Goal: Information Seeking & Learning: Learn about a topic

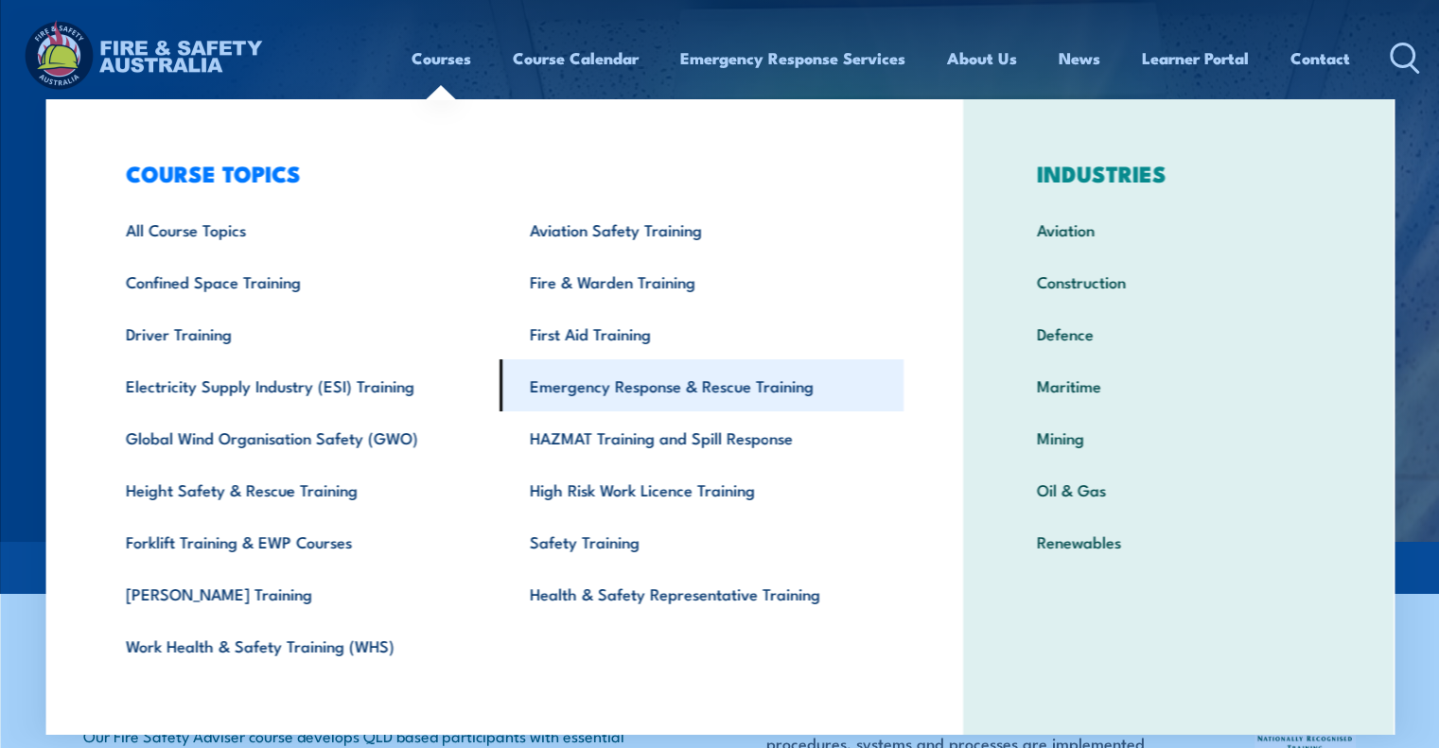
click at [645, 392] on link "Emergency Response & Rescue Training" at bounding box center [701, 385] width 404 height 52
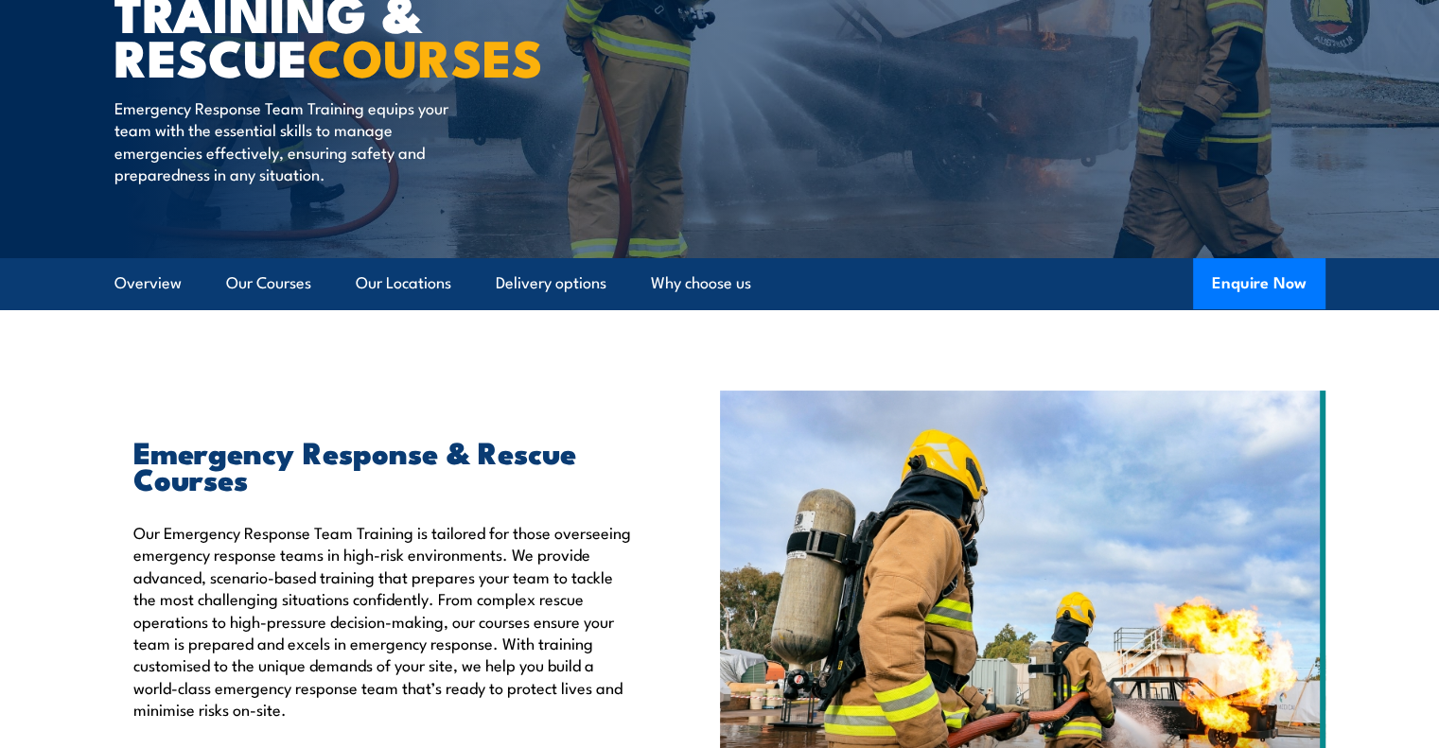
scroll to position [568, 0]
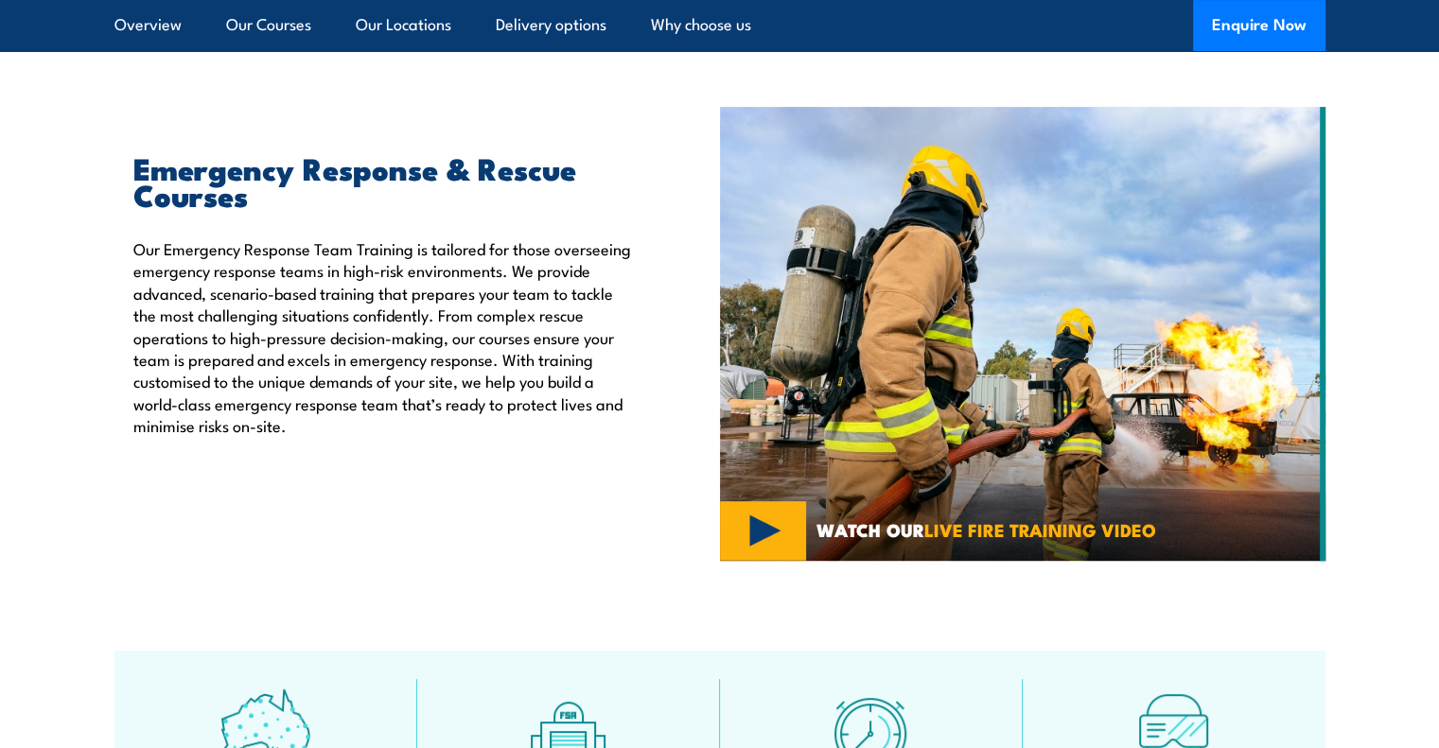
click at [933, 393] on img at bounding box center [1022, 334] width 605 height 454
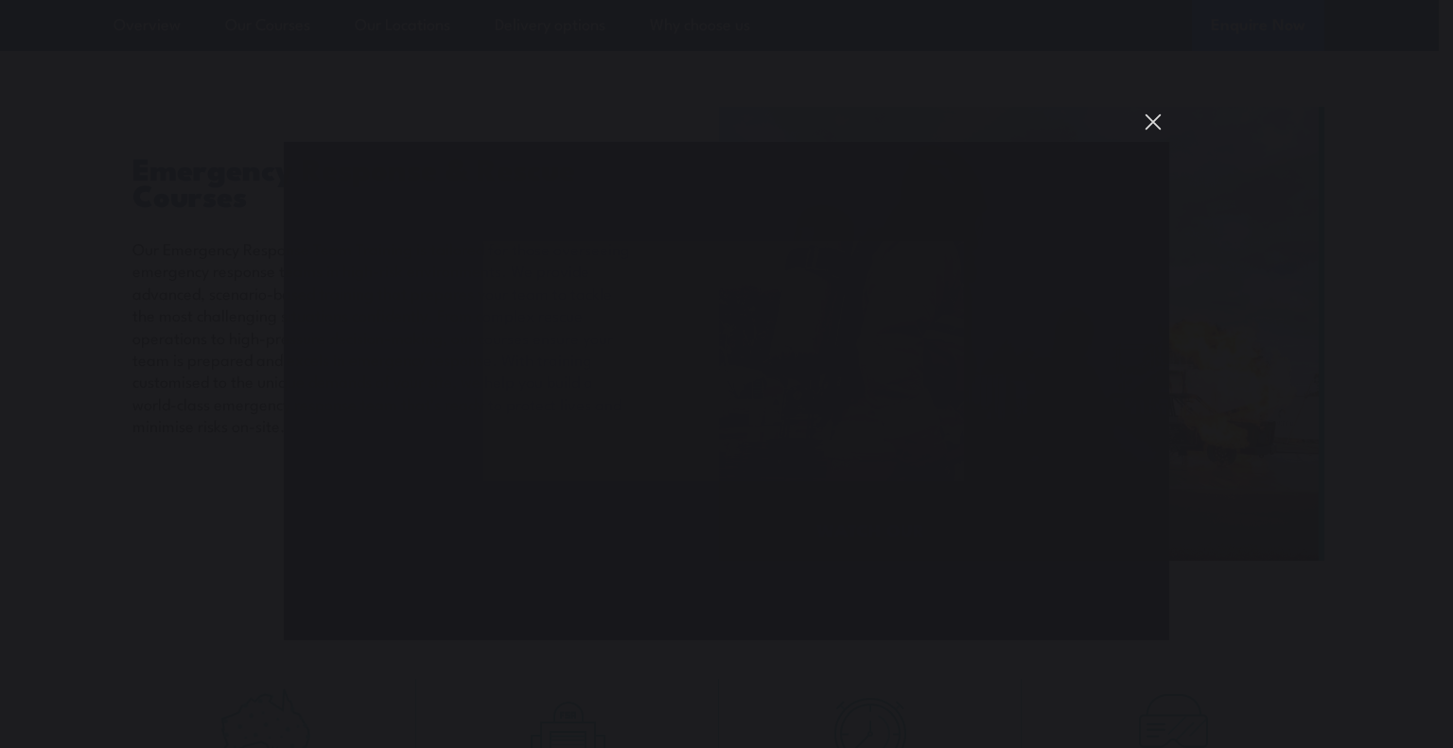
click at [1148, 121] on button "You can close this modal content with the ESC key" at bounding box center [1153, 122] width 32 height 32
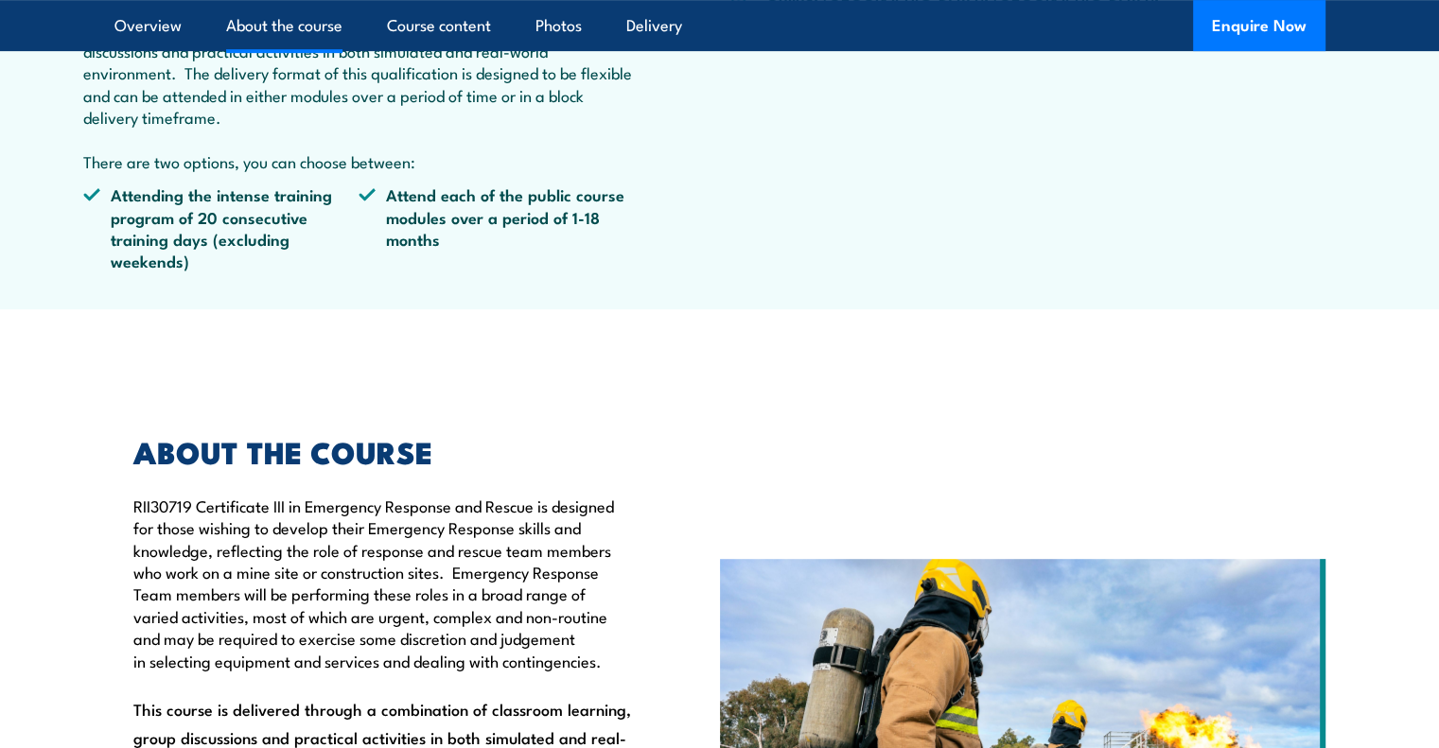
scroll to position [1040, 0]
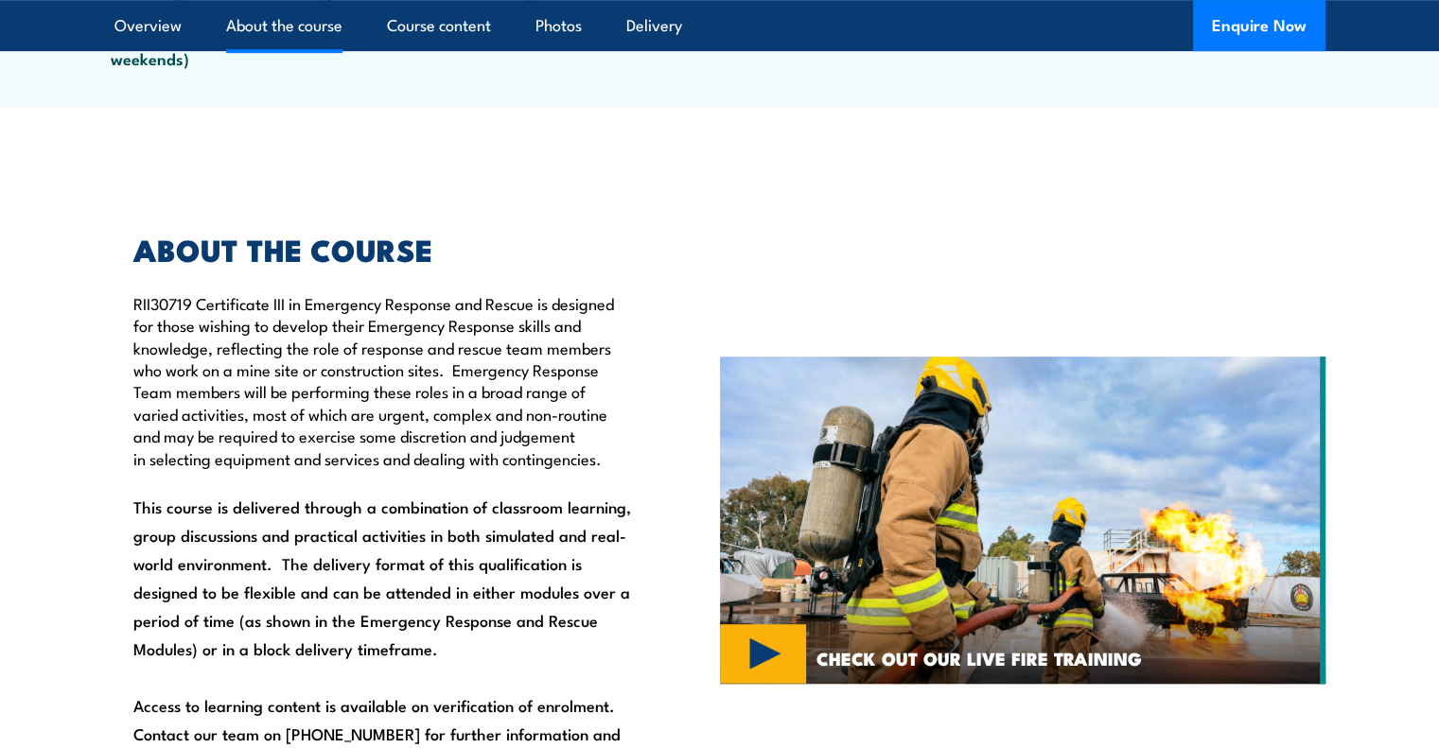
click at [764, 658] on img at bounding box center [1022, 520] width 605 height 327
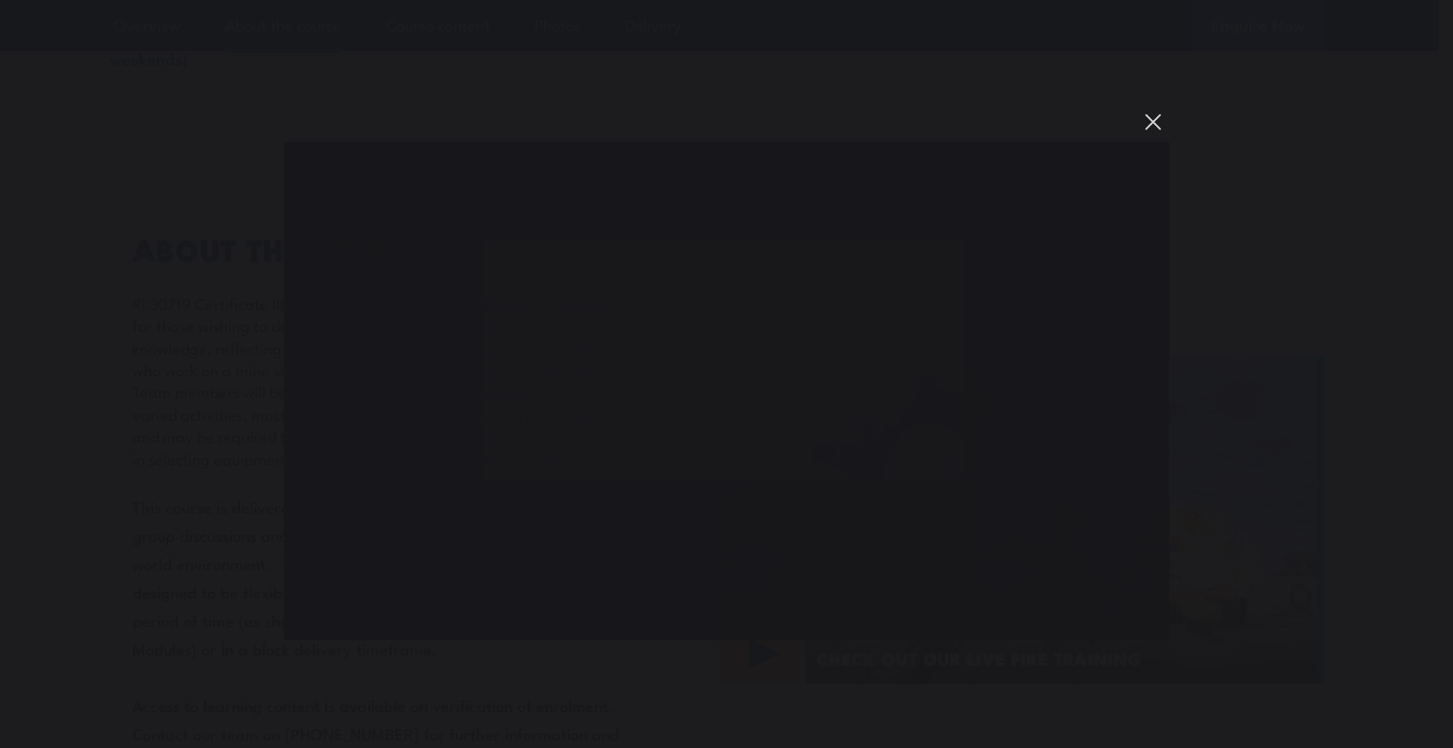
click at [1152, 129] on button "You can close this modal content with the ESC key" at bounding box center [1153, 122] width 32 height 32
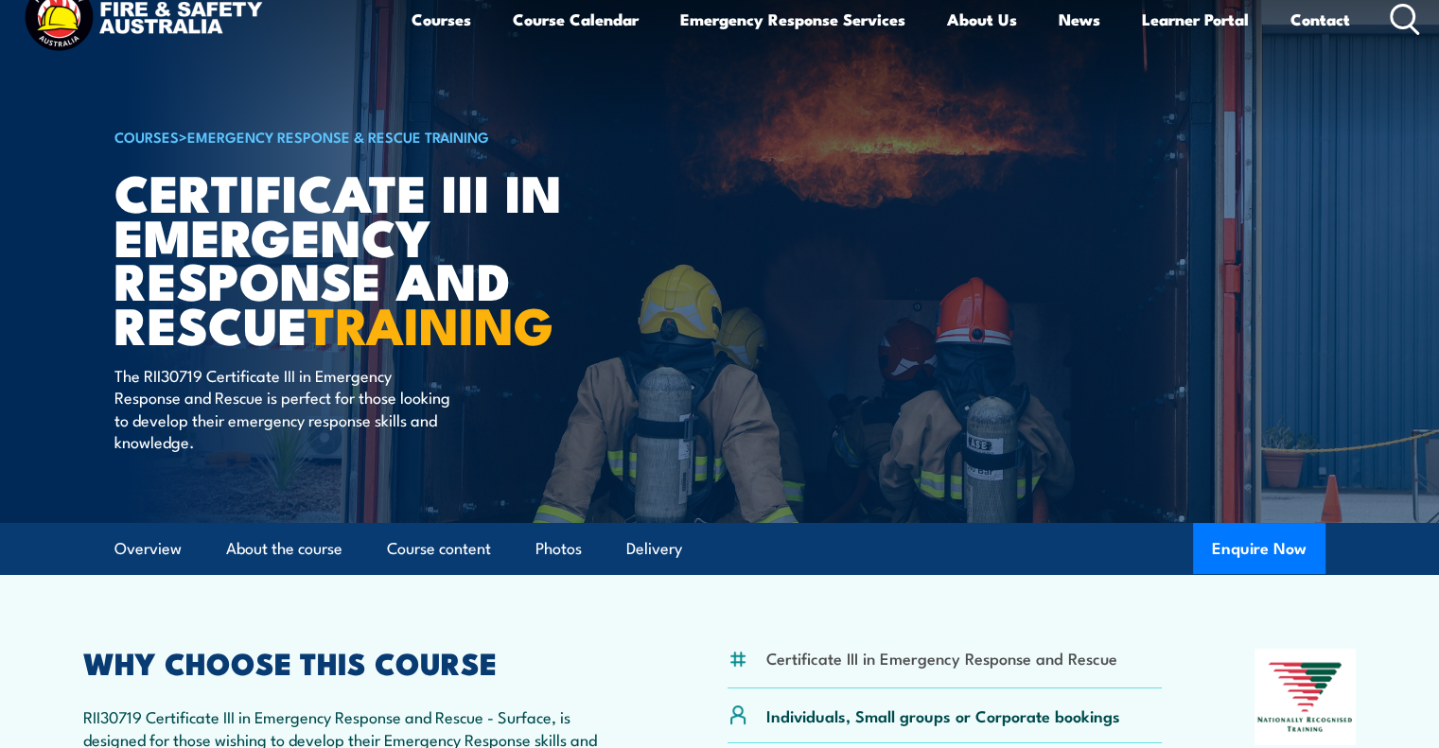
scroll to position [0, 0]
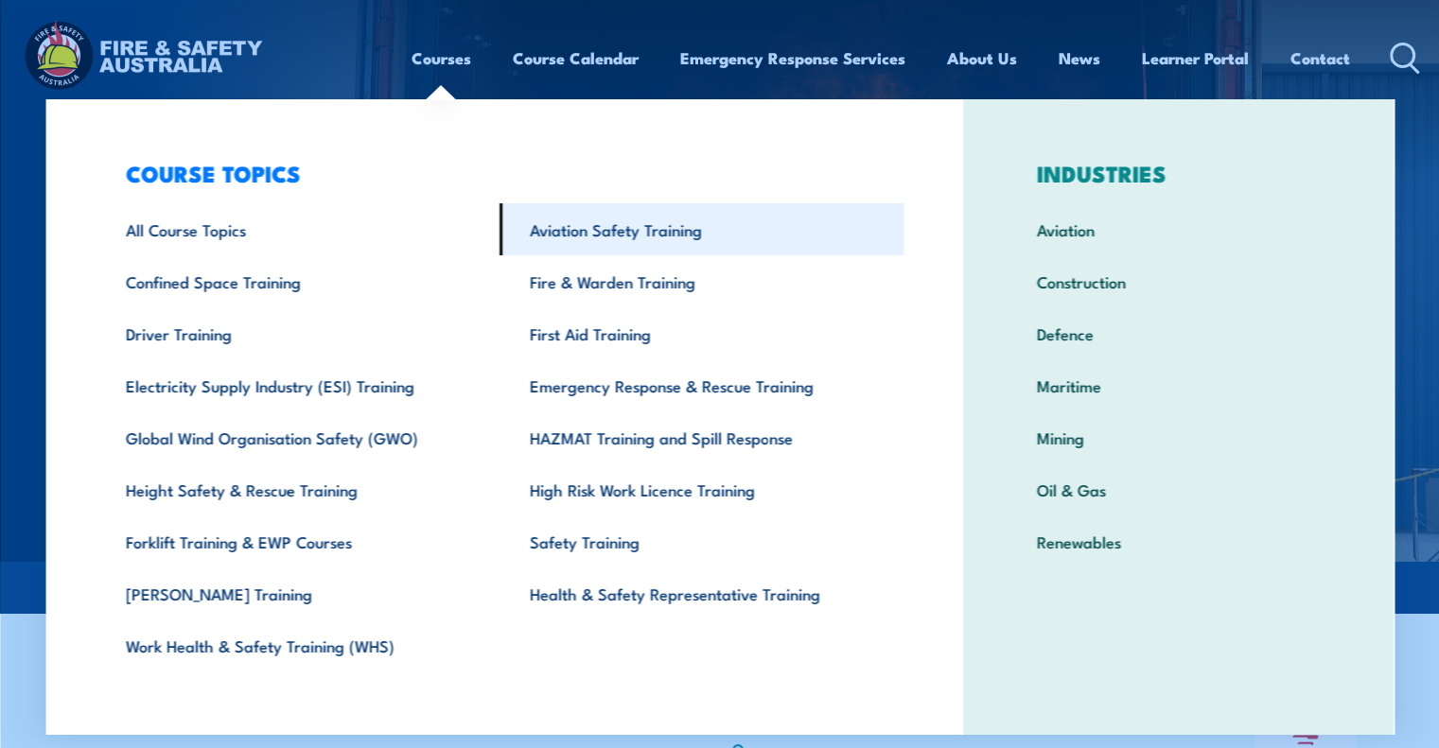
click at [654, 230] on link "Aviation Safety Training" at bounding box center [701, 229] width 404 height 52
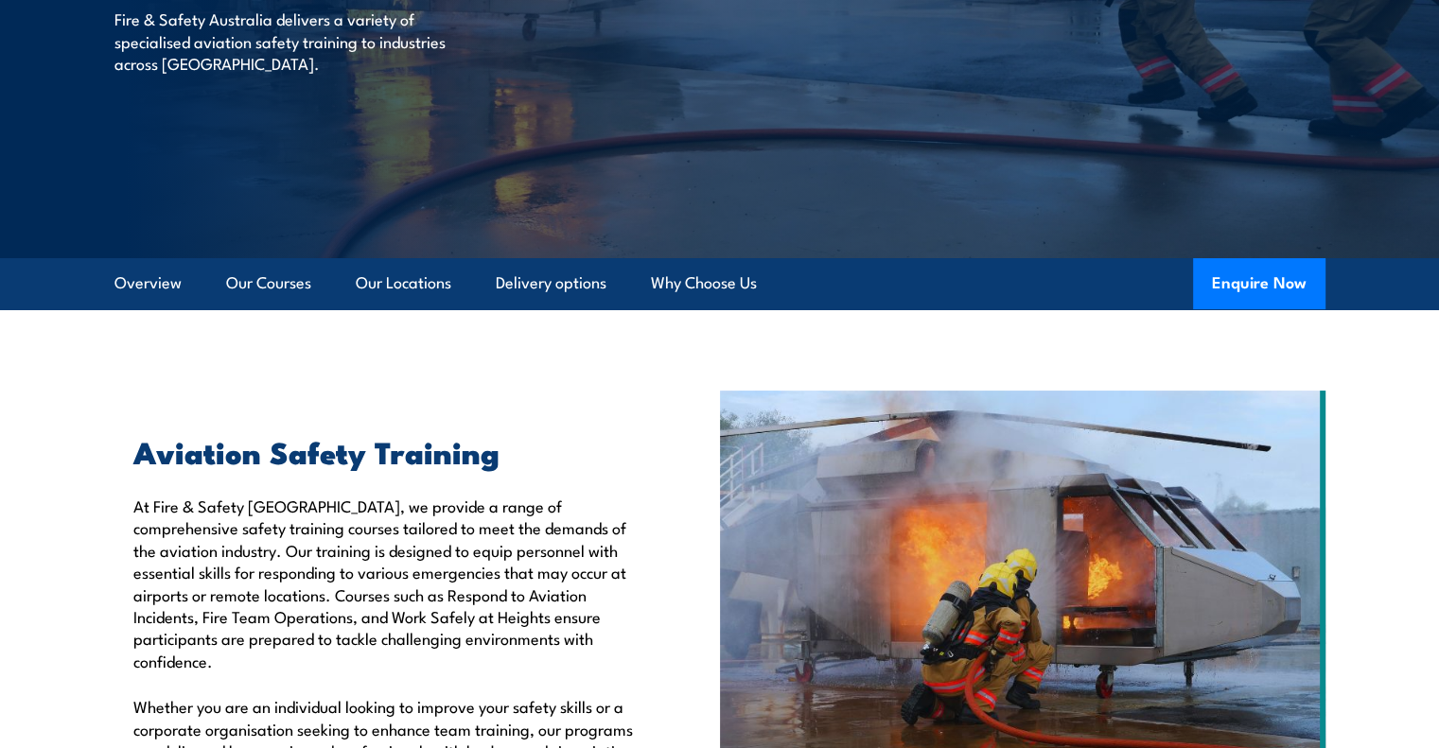
scroll to position [662, 0]
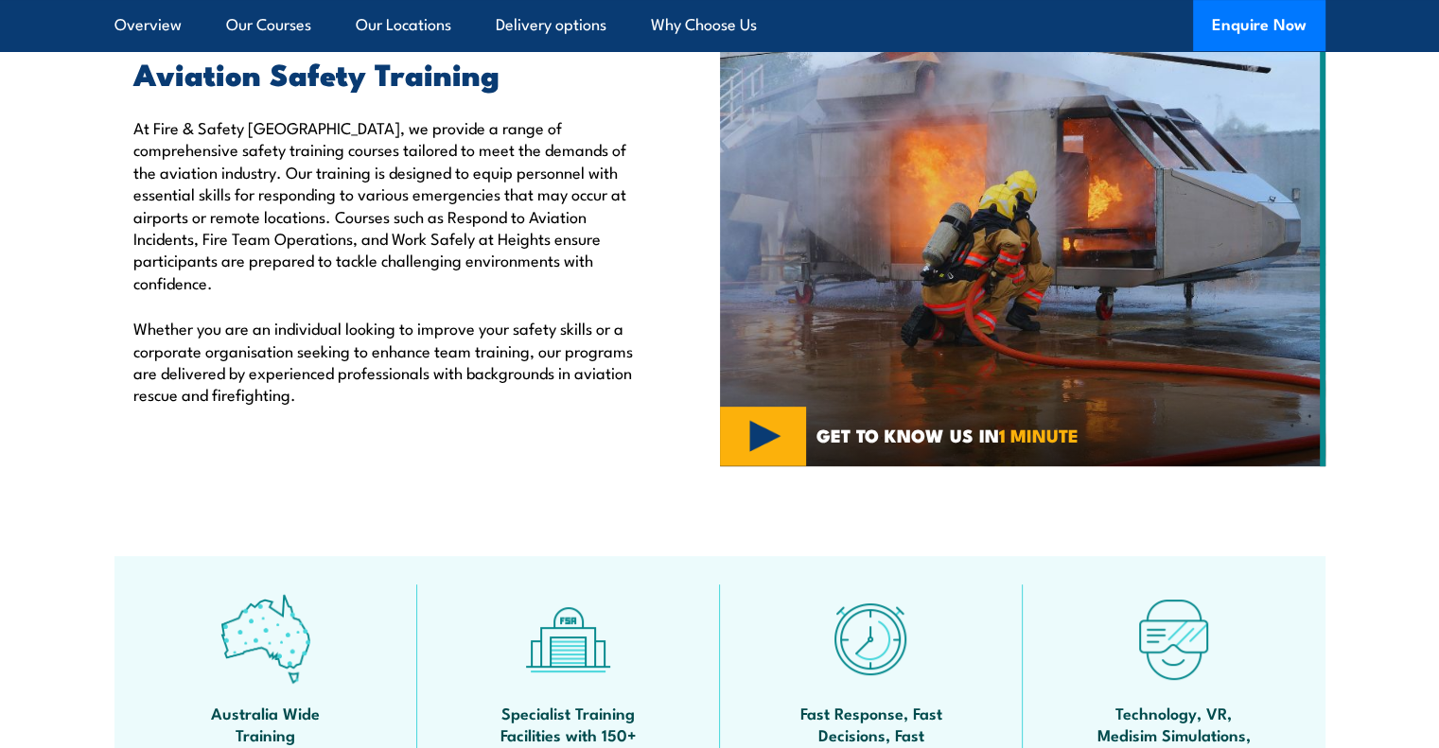
click at [917, 336] on img at bounding box center [1022, 239] width 605 height 454
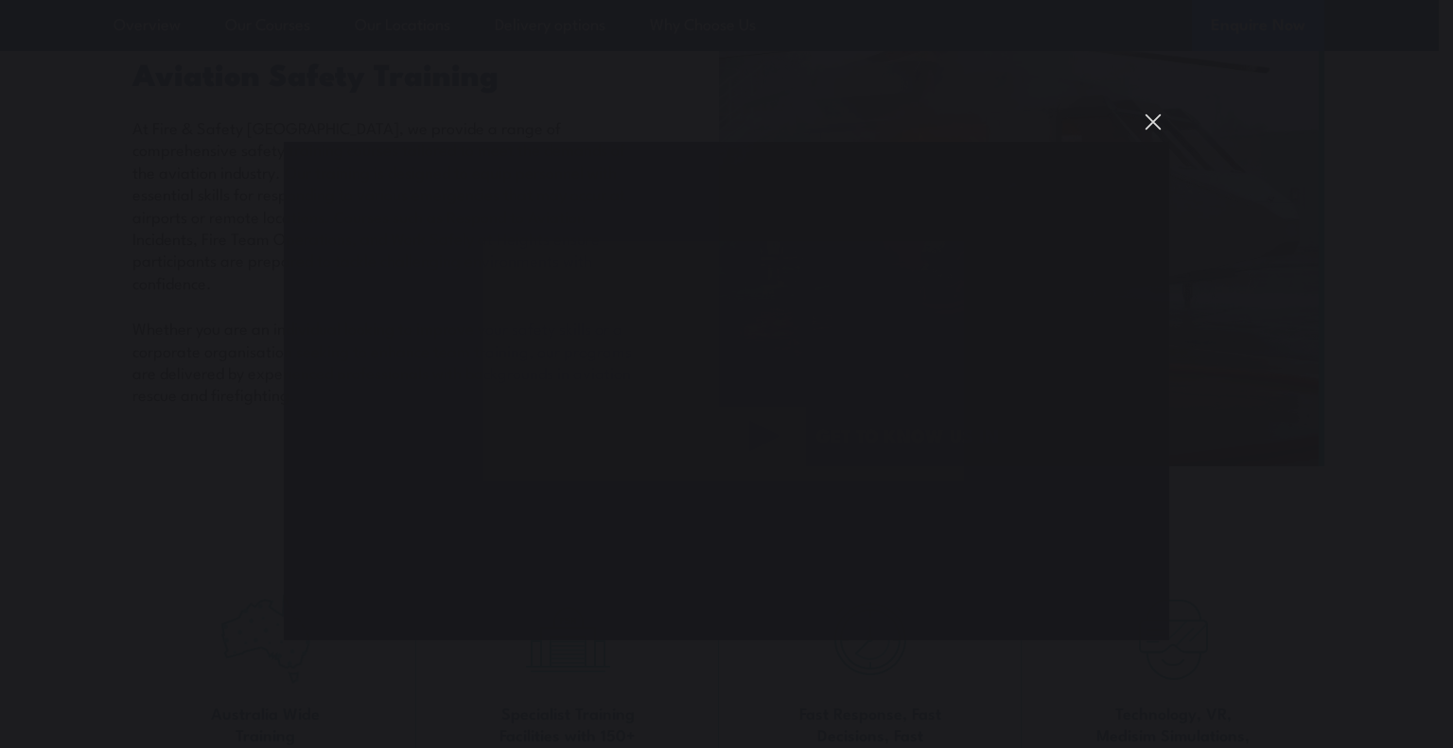
click at [1151, 124] on button "You can close this modal content with the ESC key" at bounding box center [1153, 122] width 32 height 32
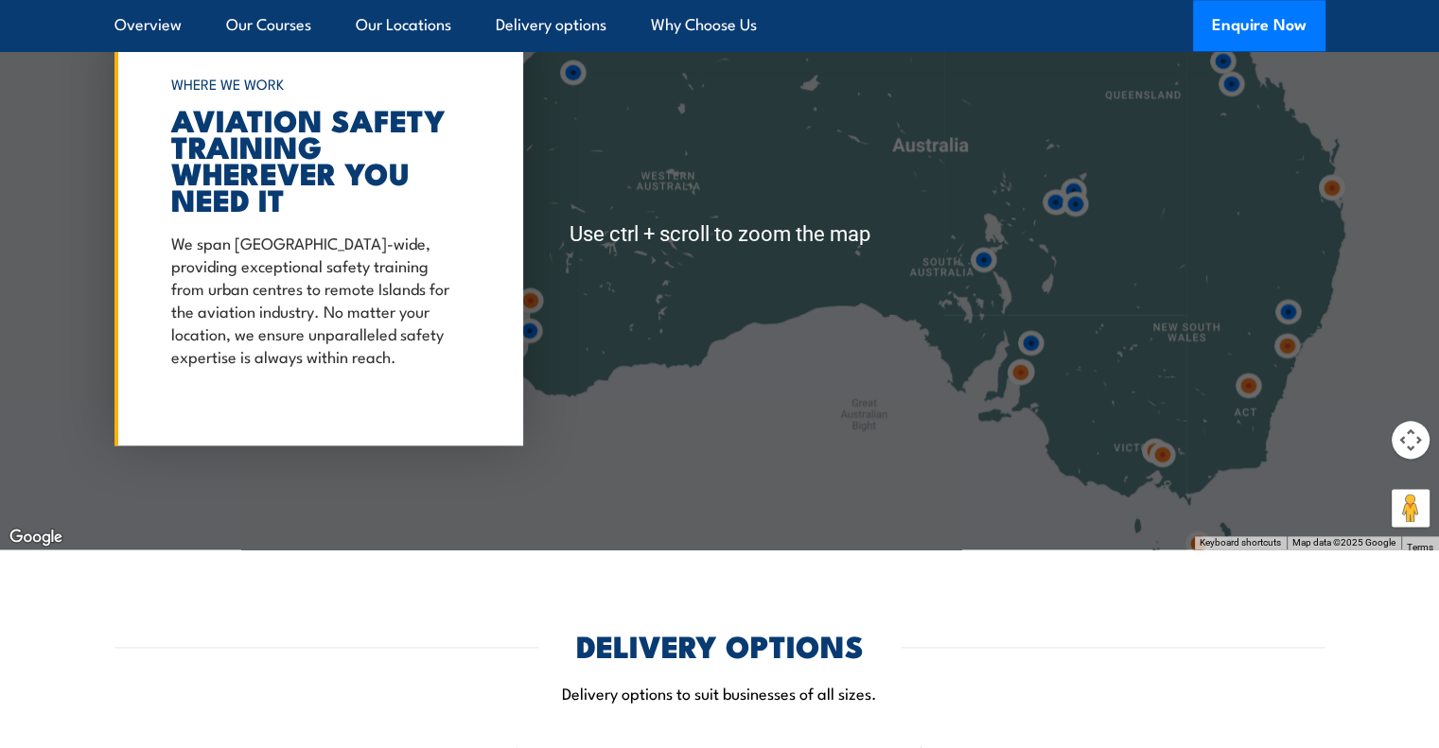
scroll to position [2270, 0]
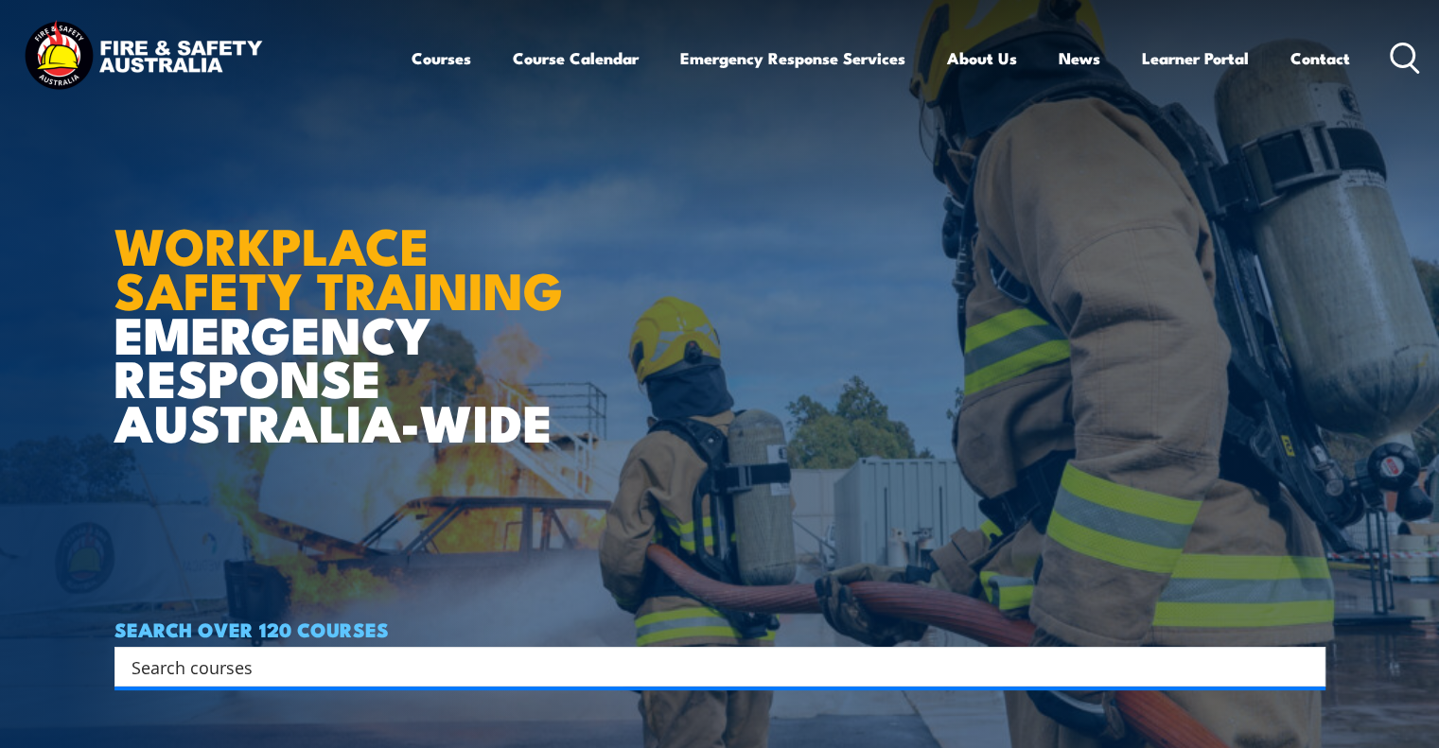
click at [149, 672] on input "Search input" at bounding box center [707, 667] width 1152 height 28
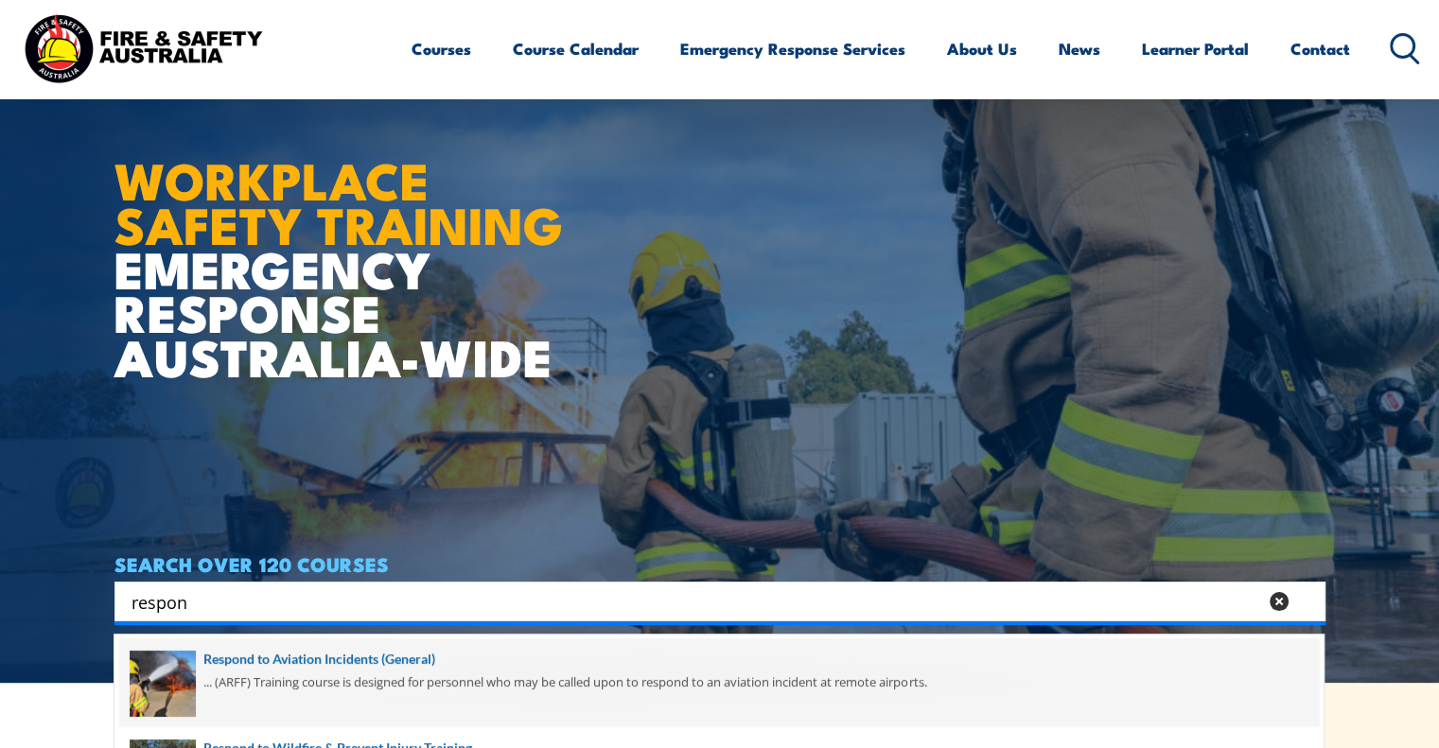
scroll to position [95, 0]
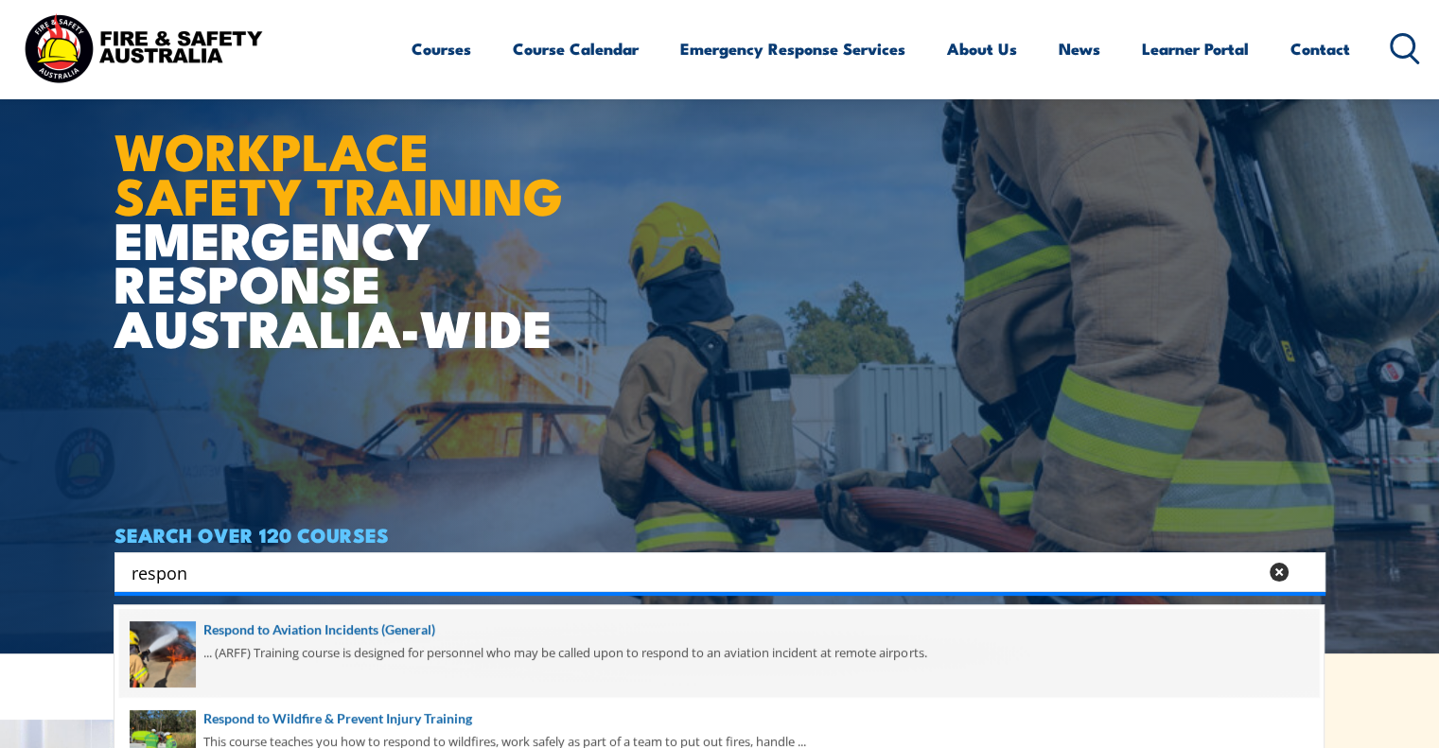
type input "respon"
click at [358, 625] on span at bounding box center [718, 653] width 1199 height 89
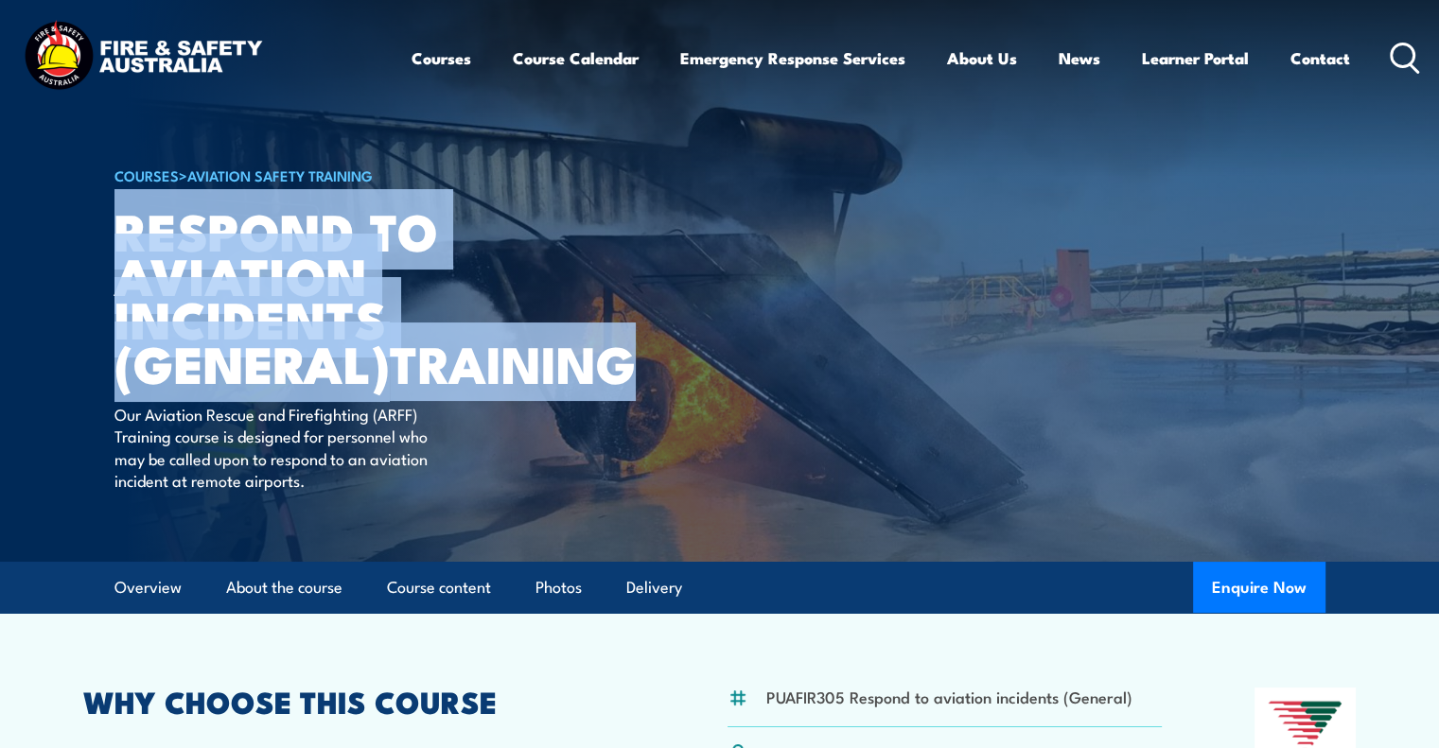
drag, startPoint x: 121, startPoint y: 224, endPoint x: 359, endPoint y: 421, distance: 309.1
click at [359, 385] on h1 "Respond to Aviation Incidents (General) TRAINING" at bounding box center [347, 296] width 467 height 177
copy h1 "Respond to Aviation Incidents (General) TRAINING"
